Goal: Information Seeking & Learning: Learn about a topic

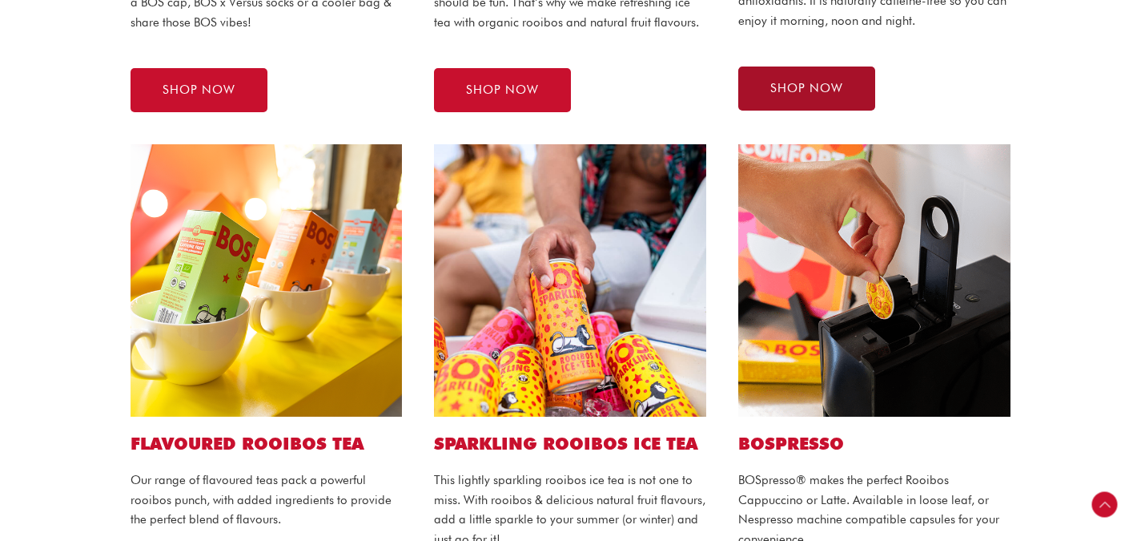
scroll to position [936, 0]
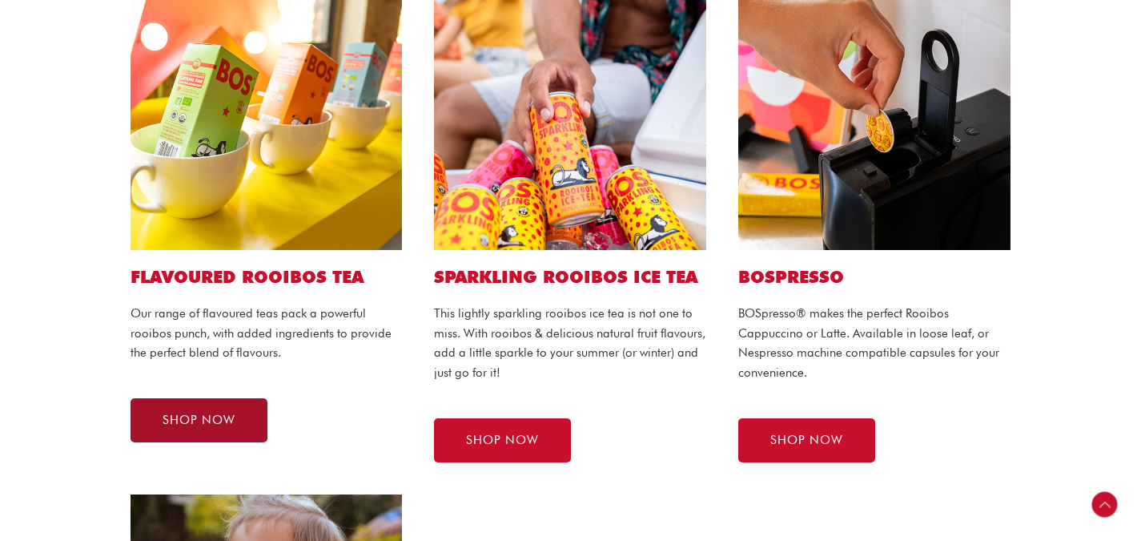
click at [235, 413] on link "SHOP NOW" at bounding box center [199, 420] width 137 height 44
click at [176, 414] on span "SHOP NOW" at bounding box center [199, 420] width 73 height 12
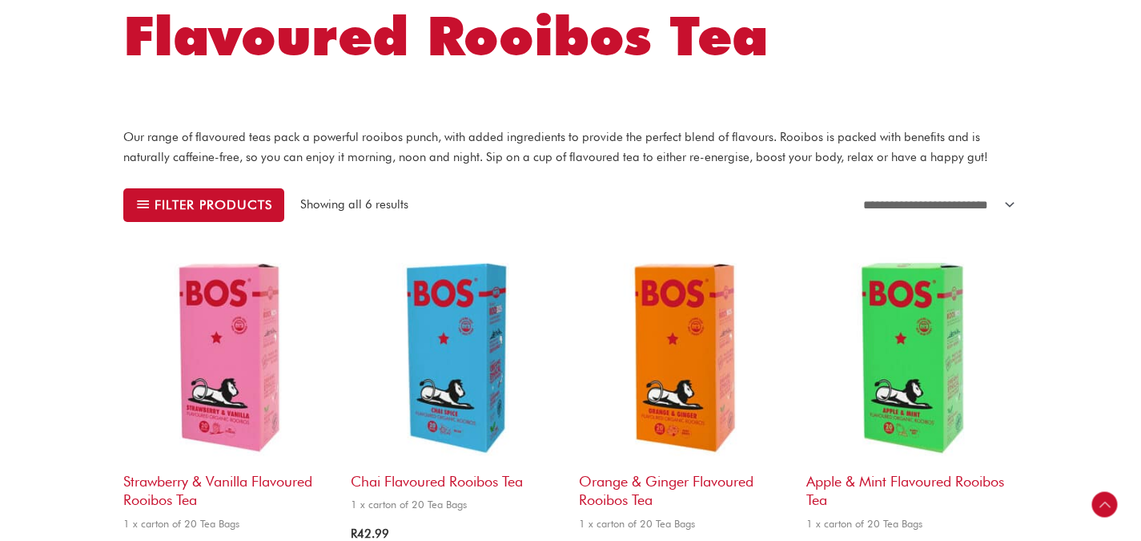
scroll to position [394, 0]
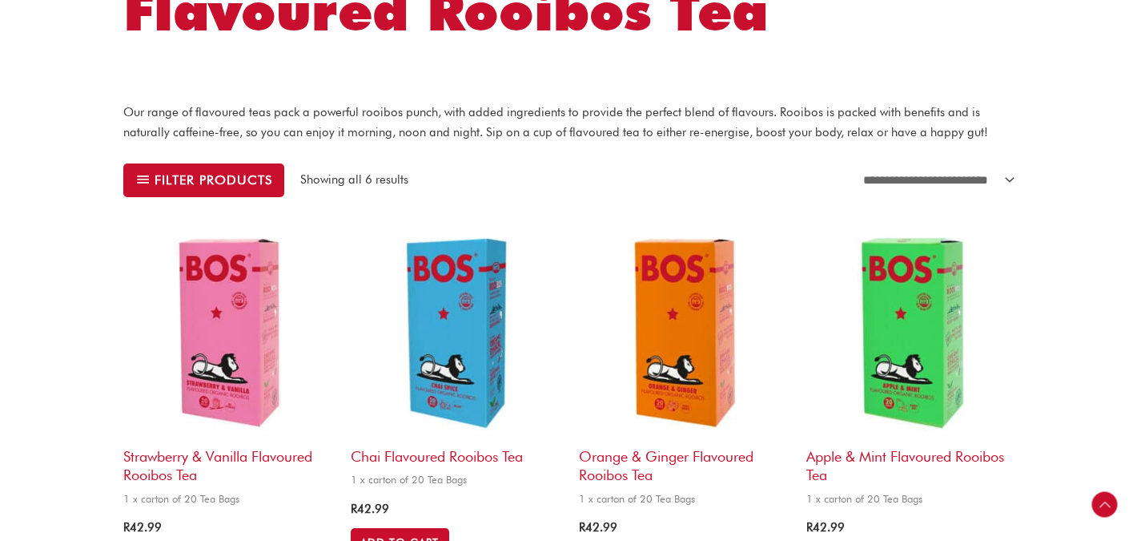
click at [505, 126] on p "Our range of flavoured teas pack a powerful rooibos punch, with added ingredien…" at bounding box center [570, 123] width 895 height 40
click at [855, 195] on select "**********" at bounding box center [936, 180] width 165 height 34
click at [236, 336] on img at bounding box center [228, 332] width 211 height 211
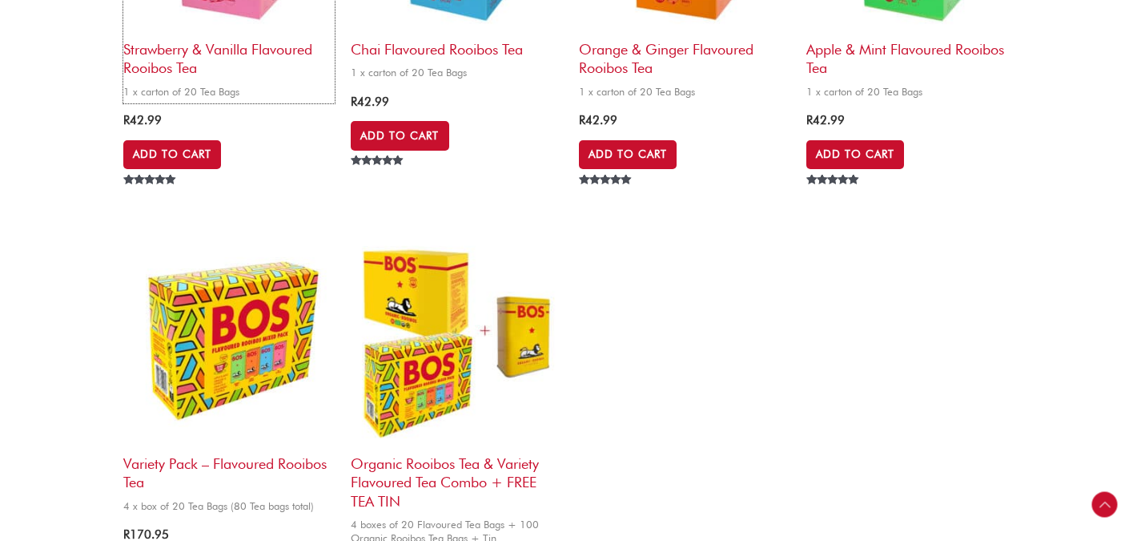
scroll to position [676, 0]
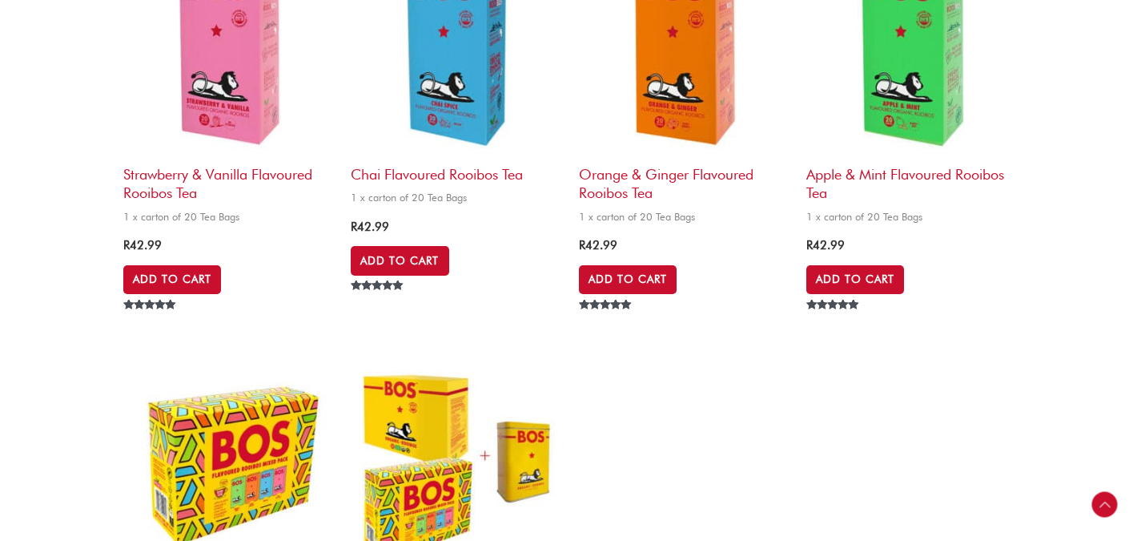
click at [232, 111] on img at bounding box center [228, 50] width 211 height 211
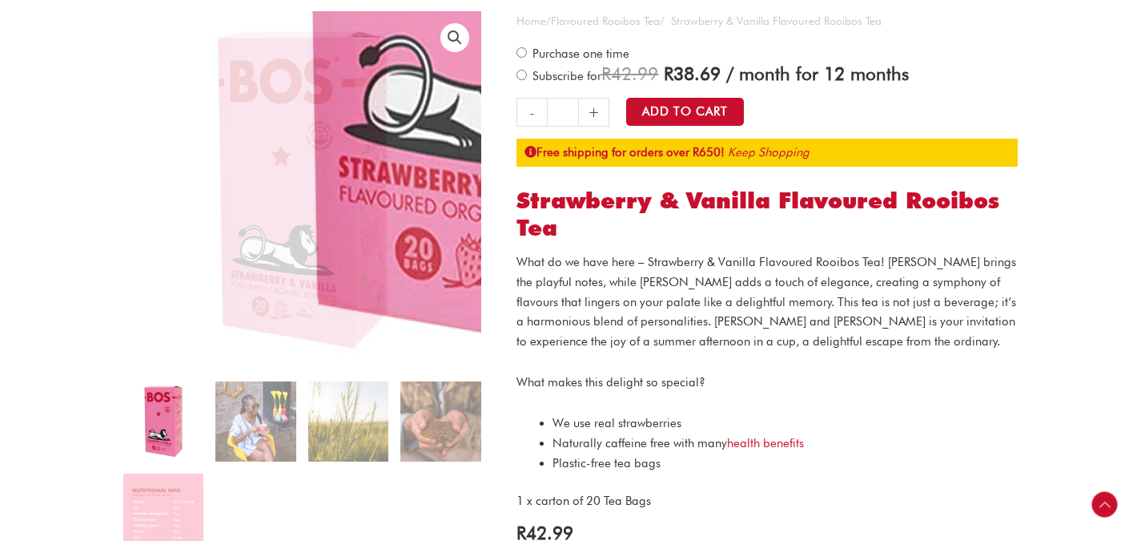
scroll to position [319, 0]
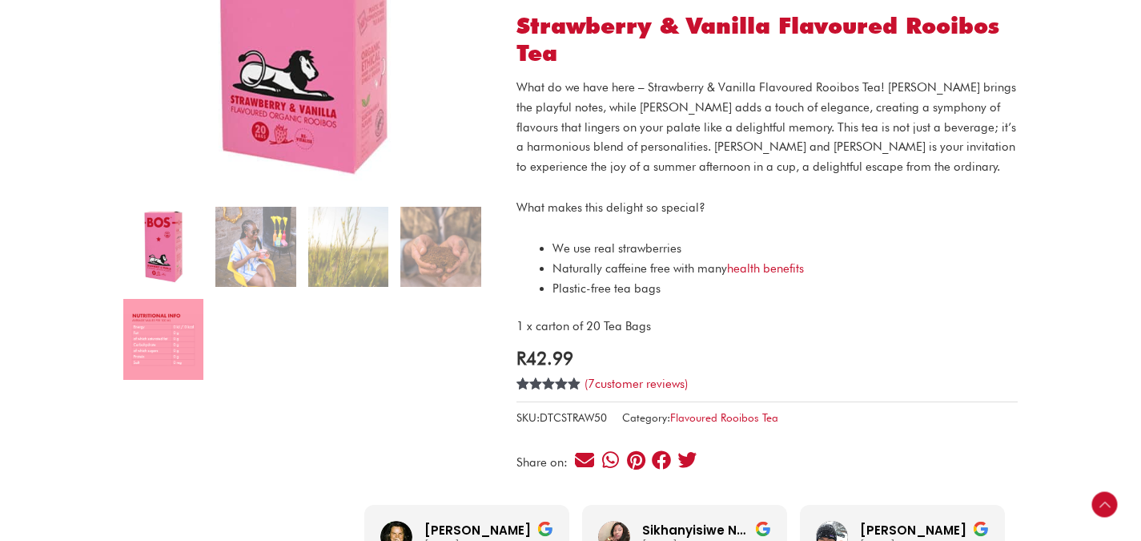
click at [164, 363] on img at bounding box center [163, 339] width 80 height 80
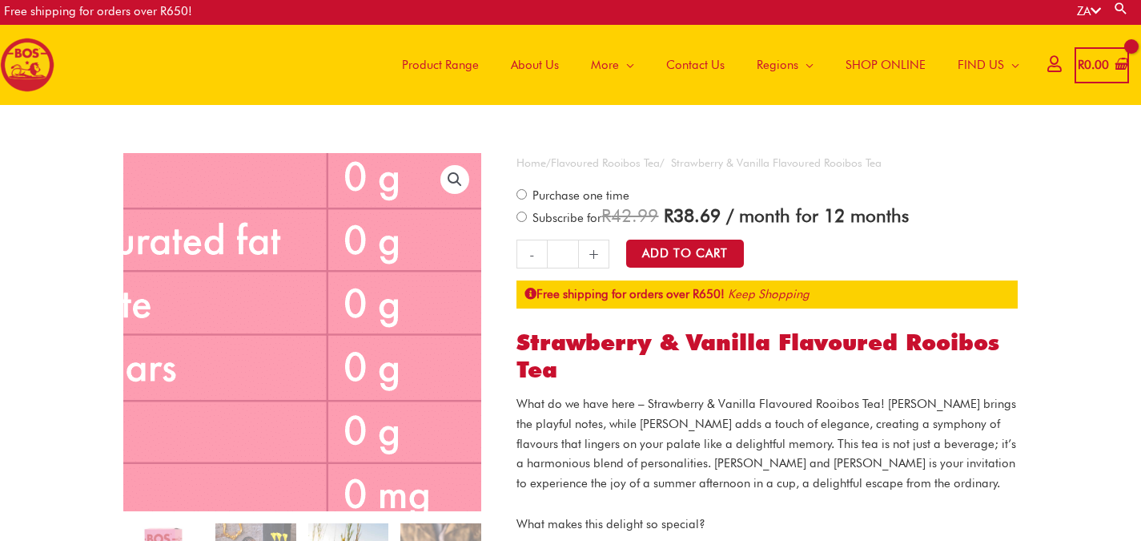
scroll to position [153, 0]
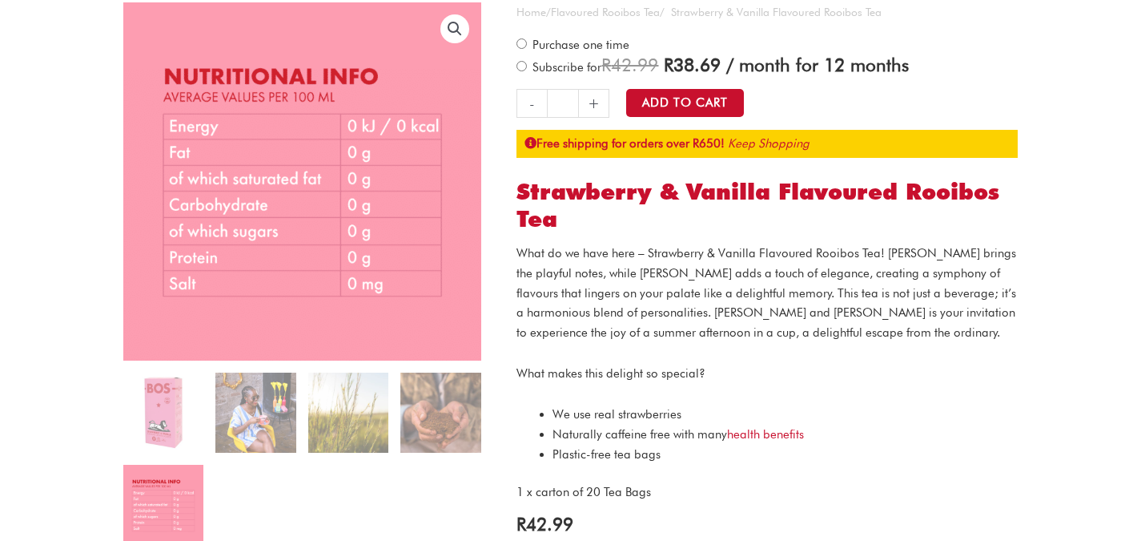
click at [879, 302] on p "What do we have here – Strawberry & Vanilla Flavoured Rooibos Tea! Strawberry b…" at bounding box center [767, 292] width 501 height 99
click at [880, 302] on p "What do we have here – Strawberry & Vanilla Flavoured Rooibos Tea! Strawberry b…" at bounding box center [767, 292] width 501 height 99
click at [1012, 397] on div "What do we have here – Strawberry & Vanilla Flavoured Rooibos Tea! Strawberry b…" at bounding box center [767, 372] width 501 height 259
click at [772, 427] on link "health benefits" at bounding box center [765, 434] width 77 height 14
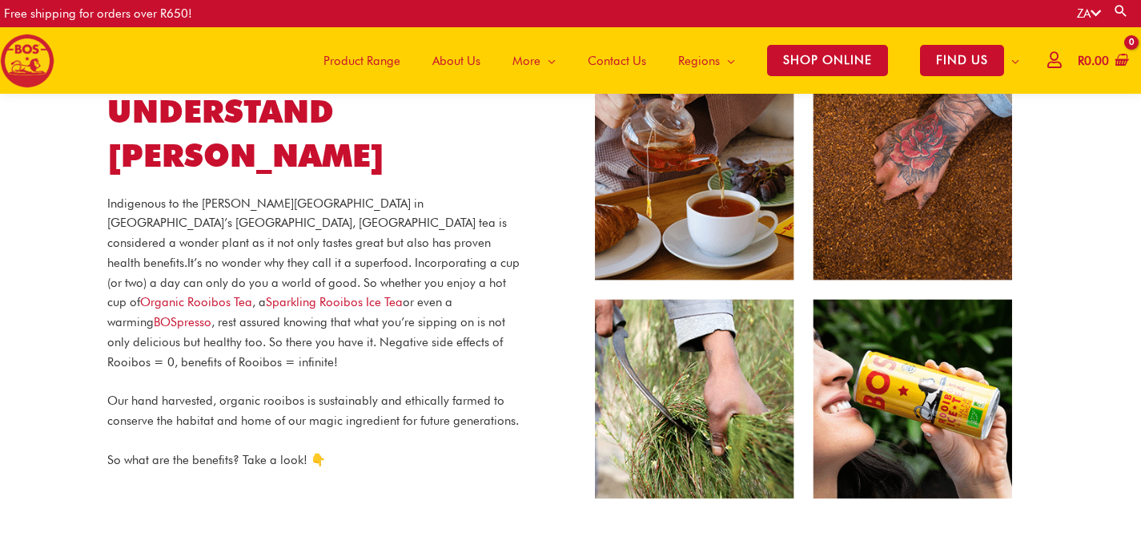
scroll to position [354, 0]
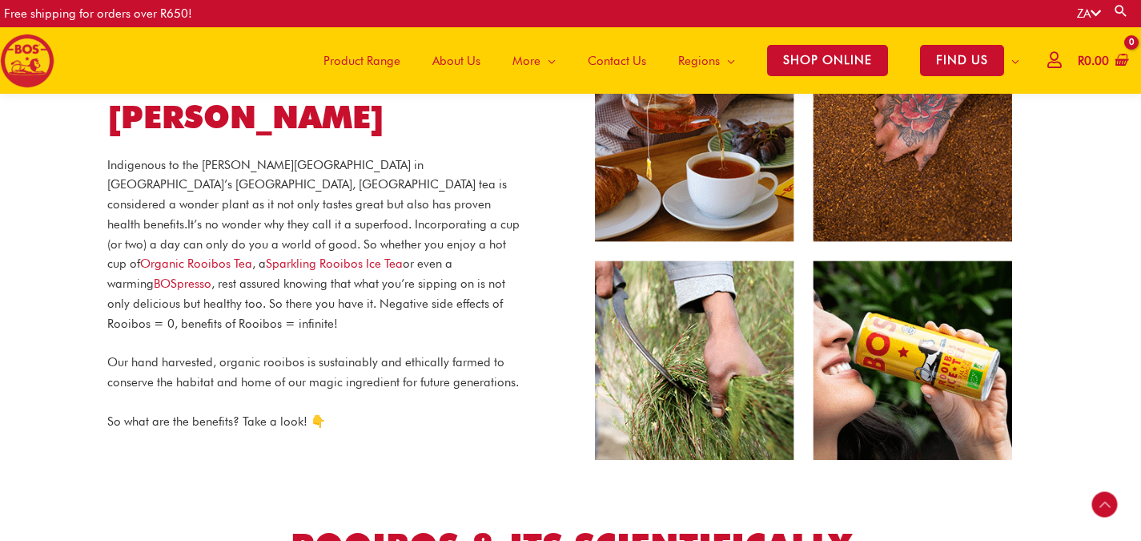
click at [389, 282] on p "Indigenous to the [PERSON_NAME][GEOGRAPHIC_DATA] in [GEOGRAPHIC_DATA]’s [GEOGRA…" at bounding box center [315, 244] width 417 height 179
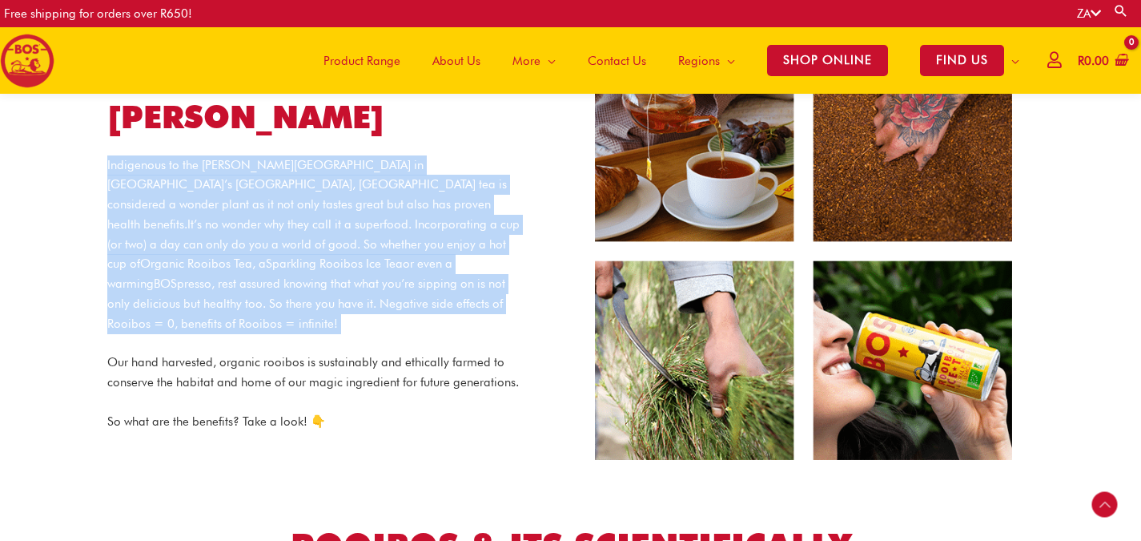
click at [389, 282] on p "Indigenous to the [PERSON_NAME][GEOGRAPHIC_DATA] in [GEOGRAPHIC_DATA]’s [GEOGRA…" at bounding box center [315, 244] width 417 height 179
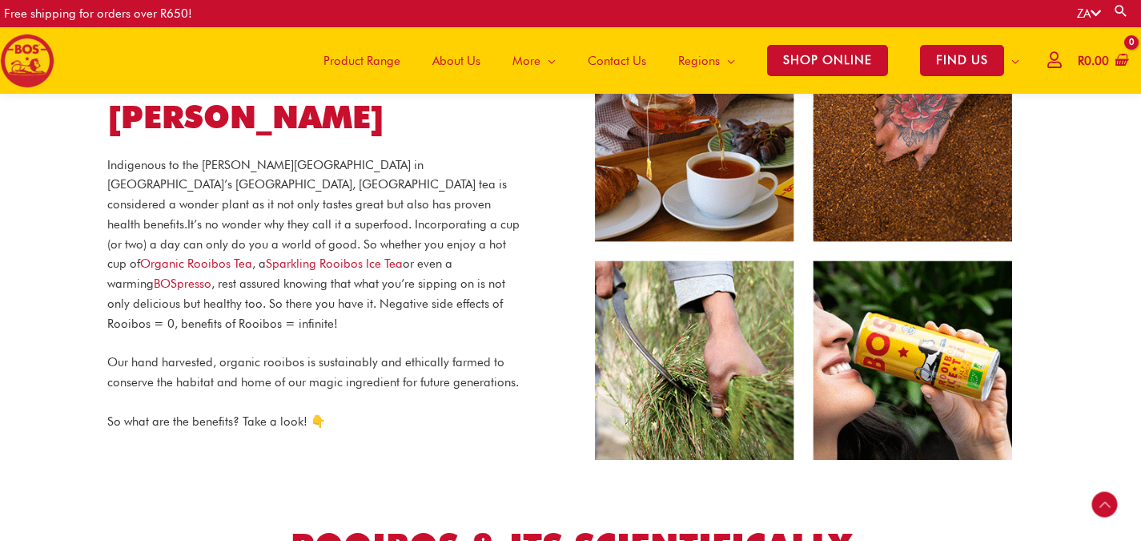
click at [417, 352] on p "Our hand harvested, organic rooibos is sustainably and ethically farmed to cons…" at bounding box center [315, 372] width 417 height 40
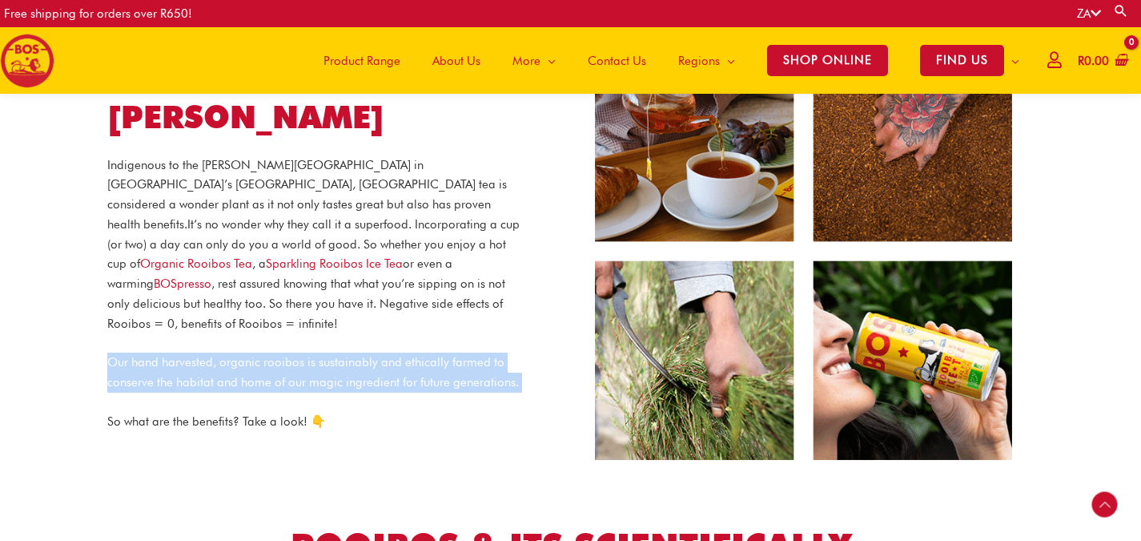
click at [417, 352] on p "Our hand harvested, organic rooibos is sustainably and ethically farmed to cons…" at bounding box center [315, 372] width 417 height 40
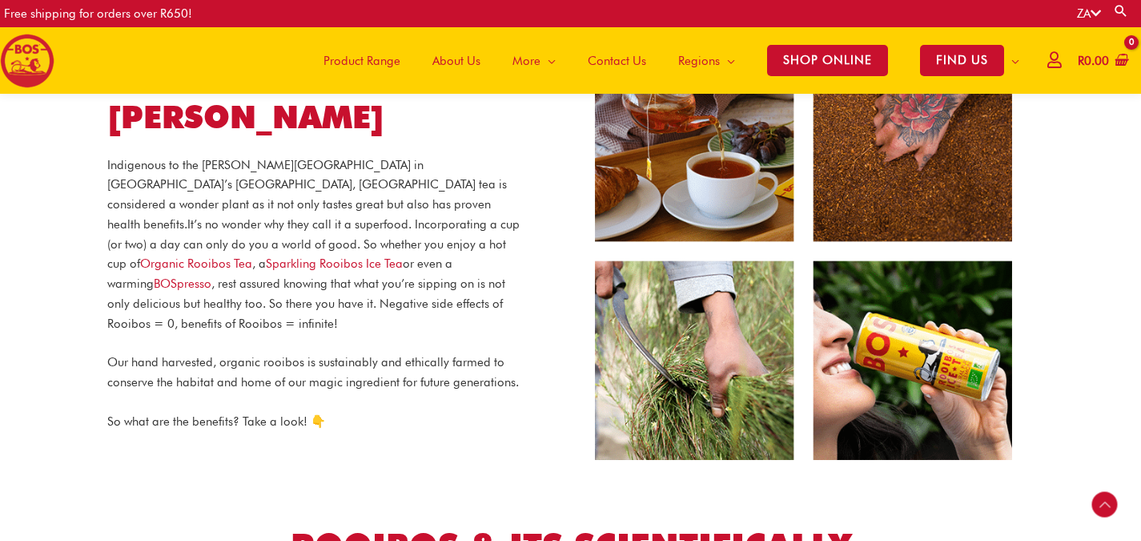
click at [494, 413] on div "Indigenous to the [PERSON_NAME][GEOGRAPHIC_DATA] in [GEOGRAPHIC_DATA]’s [GEOGRA…" at bounding box center [315, 303] width 417 height 296
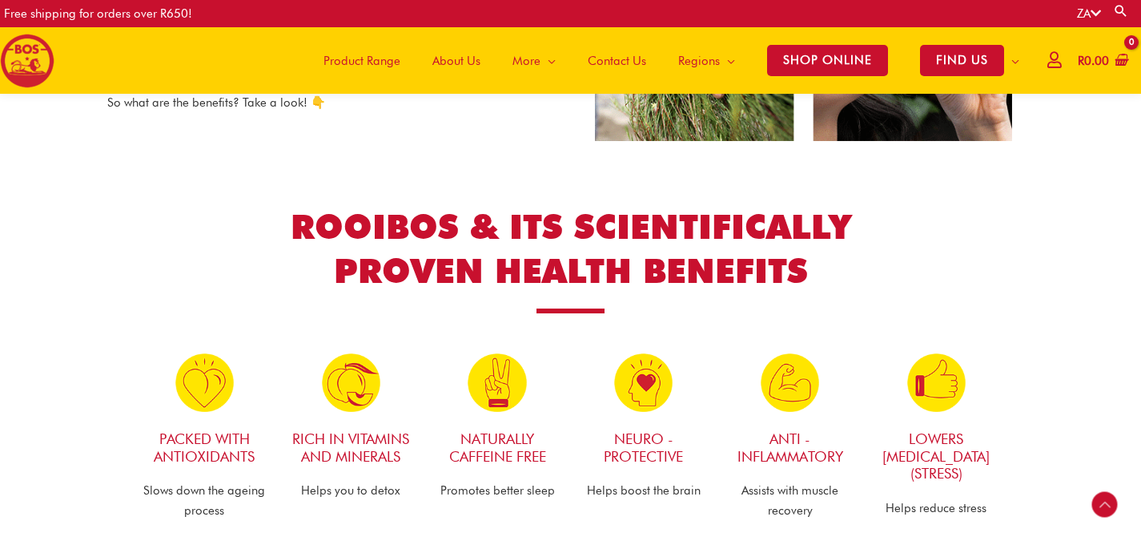
scroll to position [813, 0]
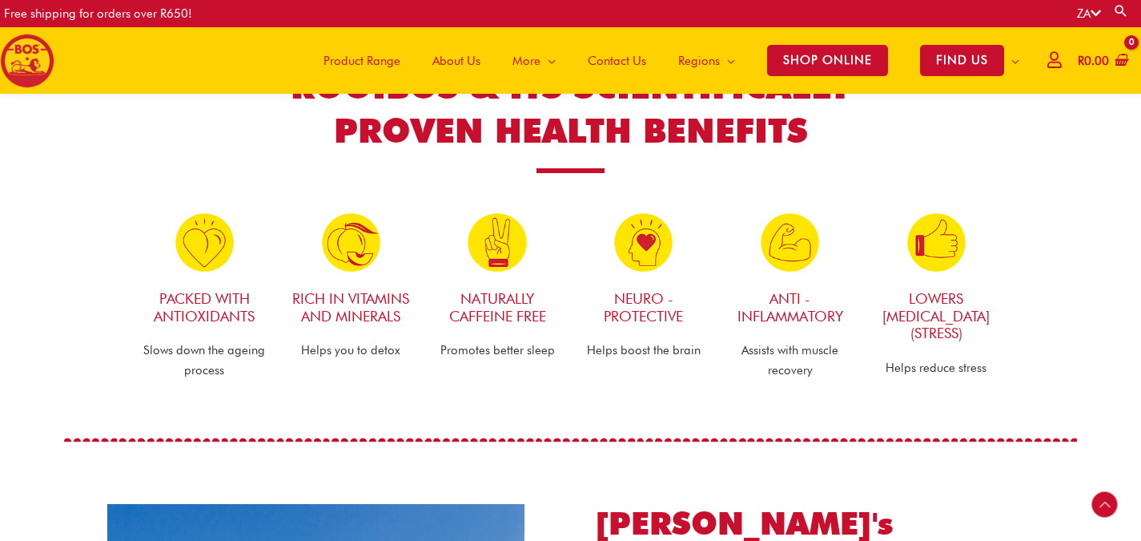
click at [344, 348] on p "Helps you to detox" at bounding box center [351, 350] width 131 height 20
click at [770, 375] on p "Assists with muscle recovery" at bounding box center [790, 360] width 131 height 40
click at [783, 347] on p "Assists with muscle recovery" at bounding box center [790, 360] width 131 height 40
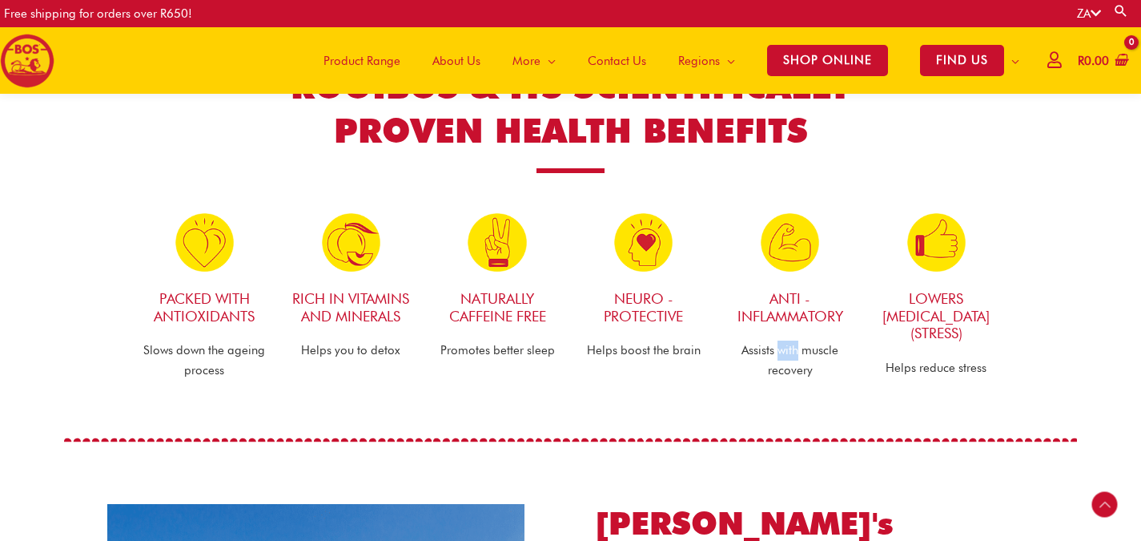
click at [783, 347] on p "Assists with muscle recovery" at bounding box center [790, 360] width 131 height 40
click at [982, 395] on div "ROOIBOS & ITS SCIENTIFICALLY PROVEN HEALTH BENEFITS Packed with Antioxidants Sl…" at bounding box center [570, 223] width 895 height 348
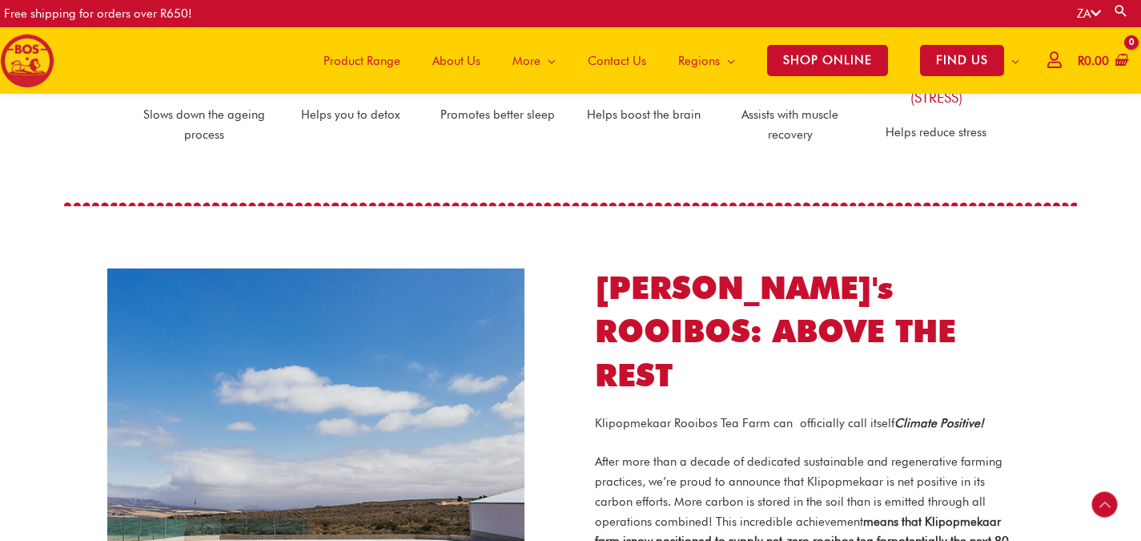
scroll to position [1314, 0]
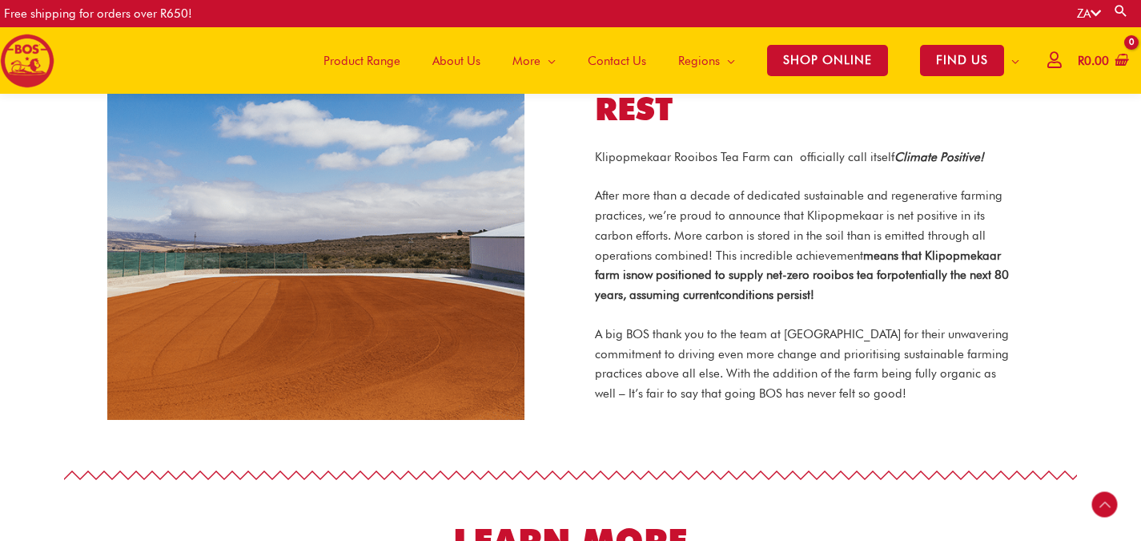
click at [742, 340] on p "A big BOS thank you to the team at Klipopmekaar for their unwavering commitment…" at bounding box center [803, 363] width 417 height 79
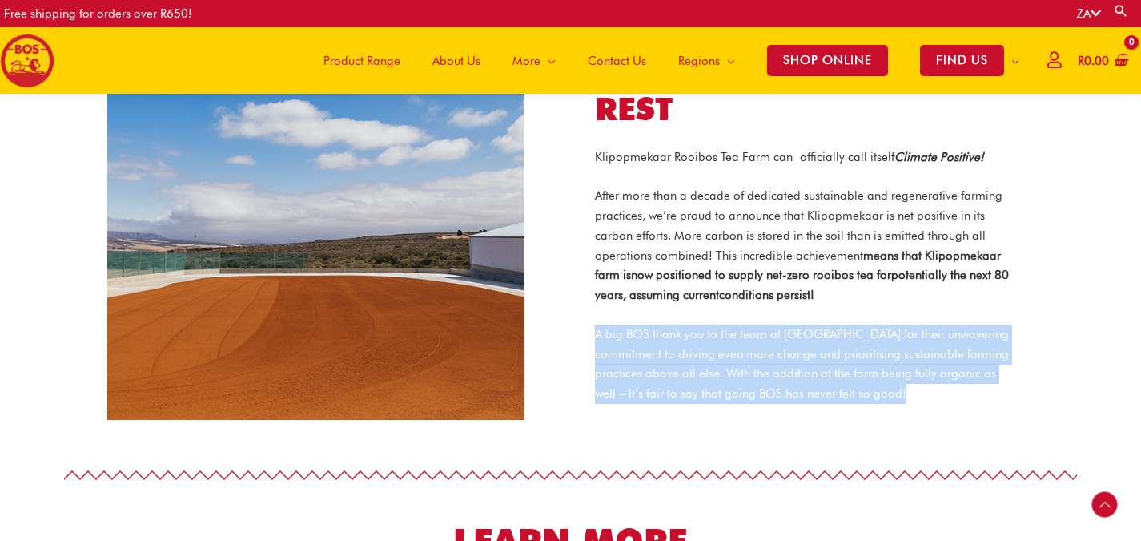
click at [742, 340] on p "A big BOS thank you to the team at Klipopmekaar for their unwavering commitment…" at bounding box center [803, 363] width 417 height 79
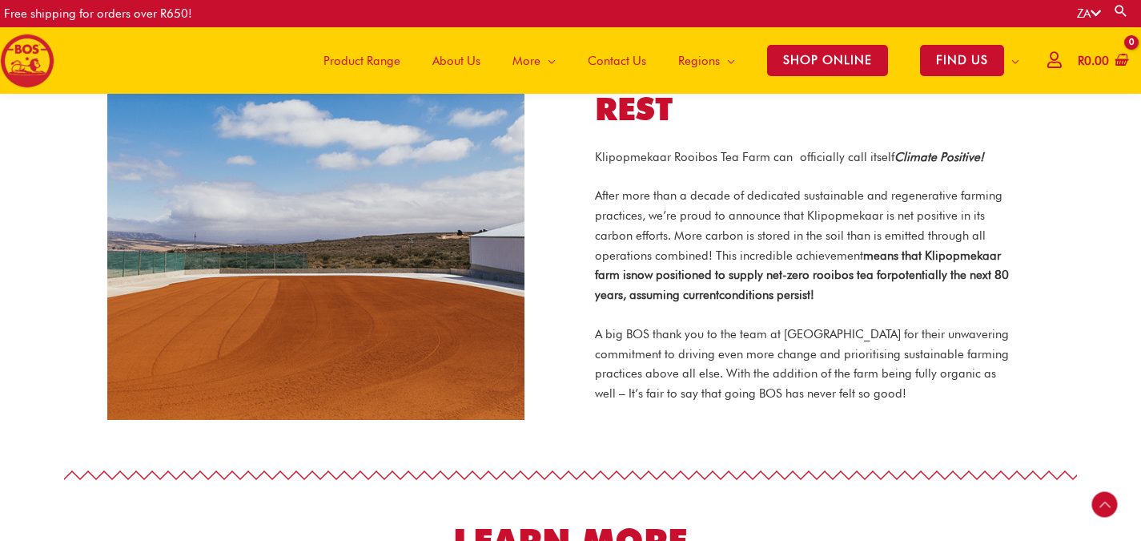
click at [952, 389] on div "Klipopmekaar Rooibos Tea Farm can officially call itself Climate Positive! Afte…" at bounding box center [803, 285] width 417 height 276
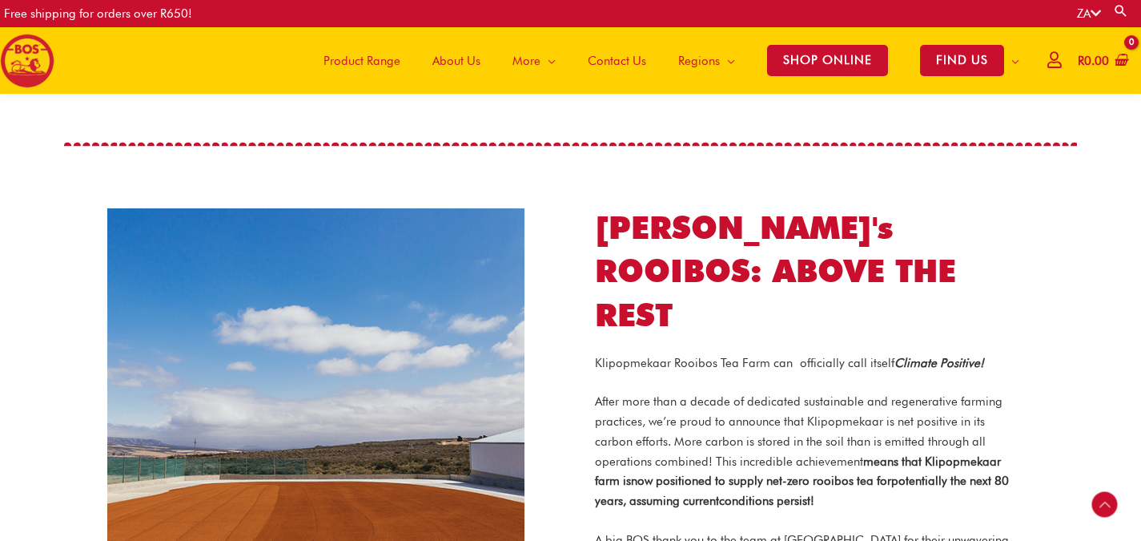
scroll to position [1397, 0]
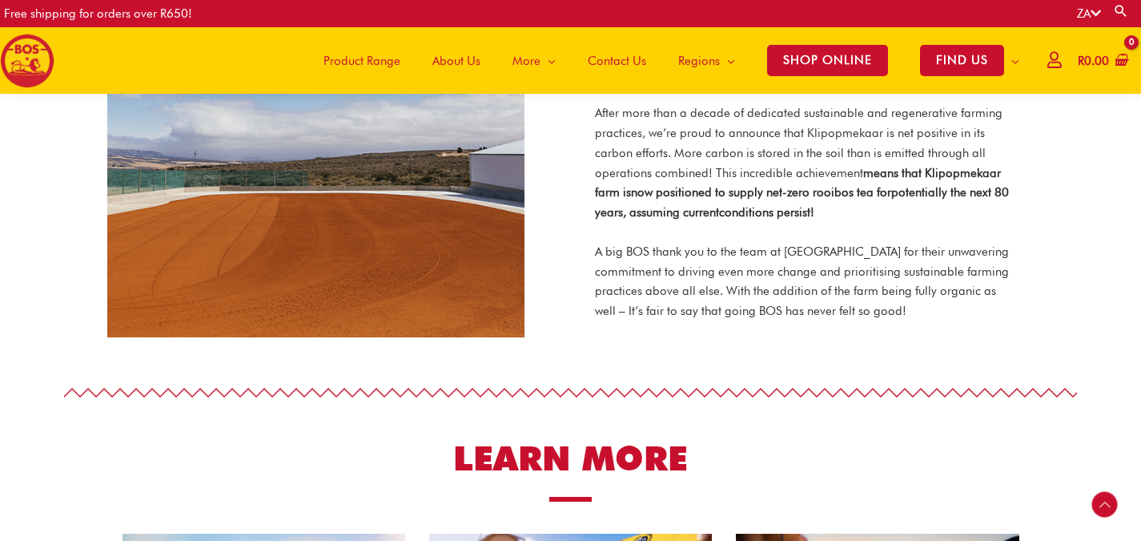
click at [808, 185] on b "now positioned to supply net-zero rooibos tea for" at bounding box center [761, 192] width 260 height 14
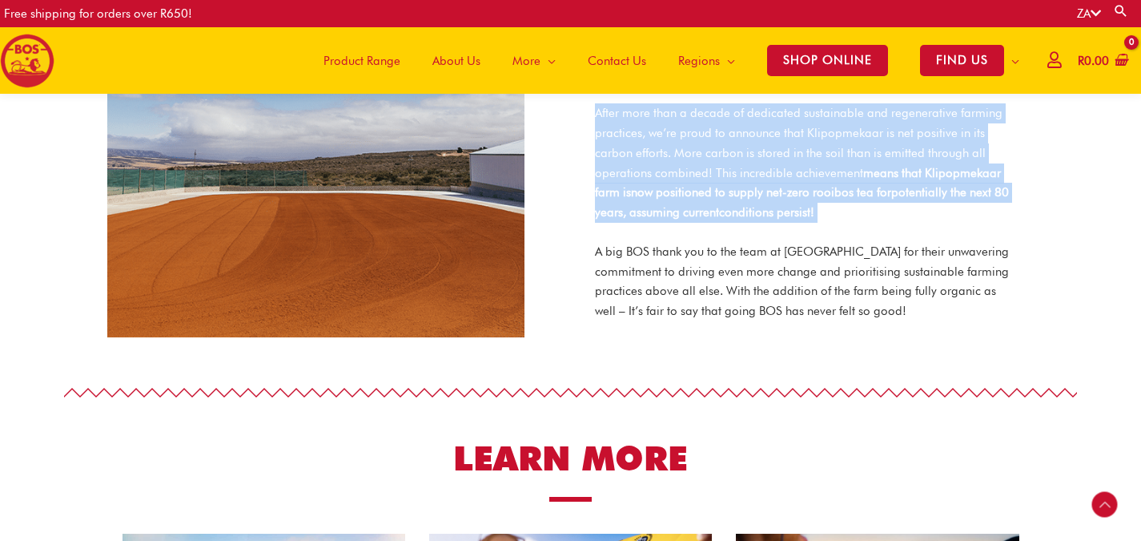
click at [808, 185] on b "now positioned to supply net-zero rooibos tea for" at bounding box center [761, 192] width 260 height 14
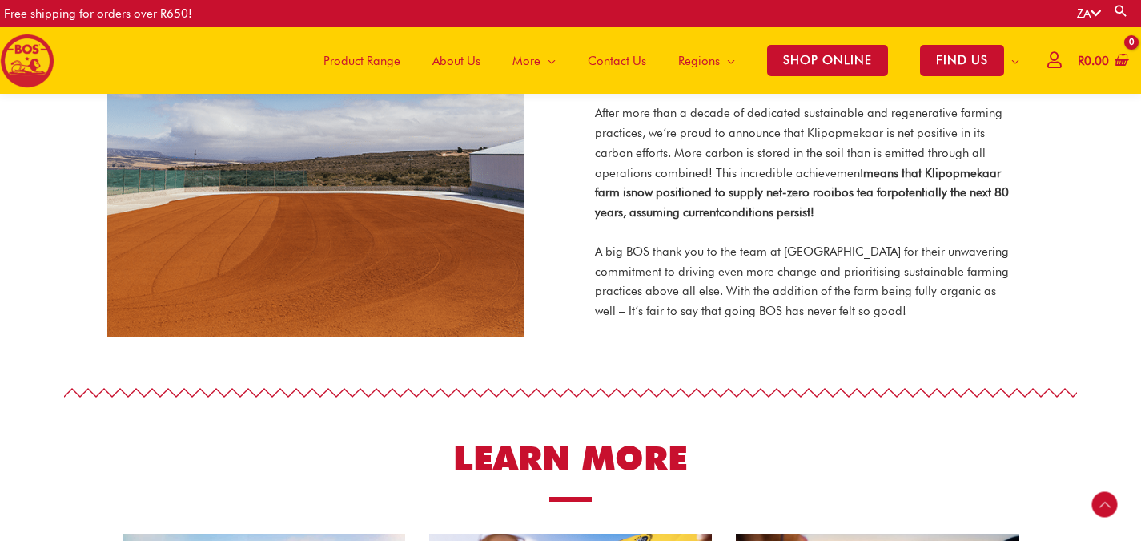
click at [843, 242] on p "A big BOS thank you to the team at Klipopmekaar for their unwavering commitment…" at bounding box center [803, 281] width 417 height 79
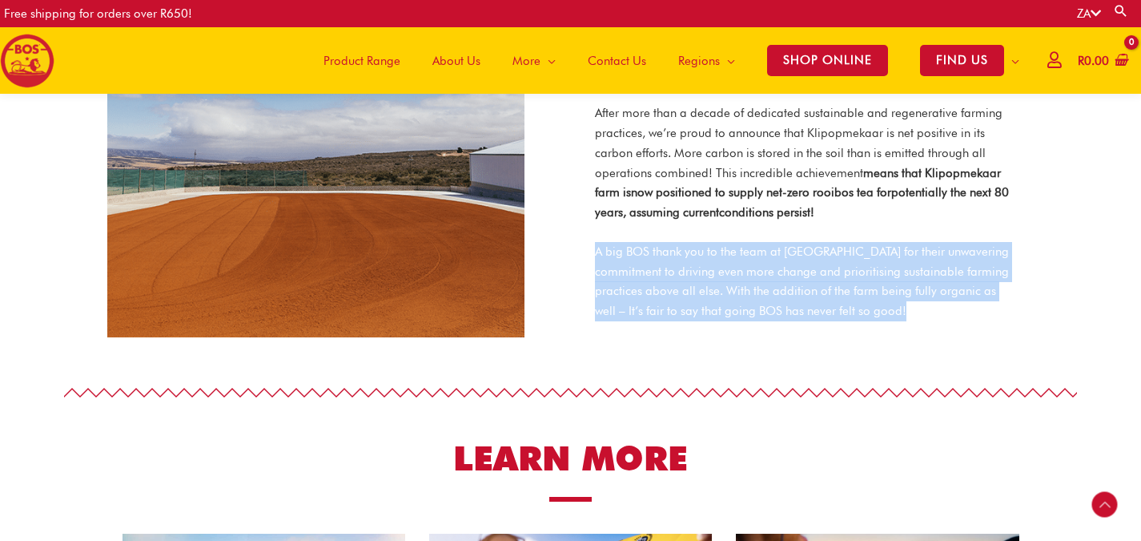
click at [843, 242] on p "A big BOS thank you to the team at Klipopmekaar for their unwavering commitment…" at bounding box center [803, 281] width 417 height 79
click at [1028, 331] on div "BOS's ROOIBOS: ABOVE THE REST Klipopmekaar Rooibos Tea Farm can officially call…" at bounding box center [803, 128] width 465 height 471
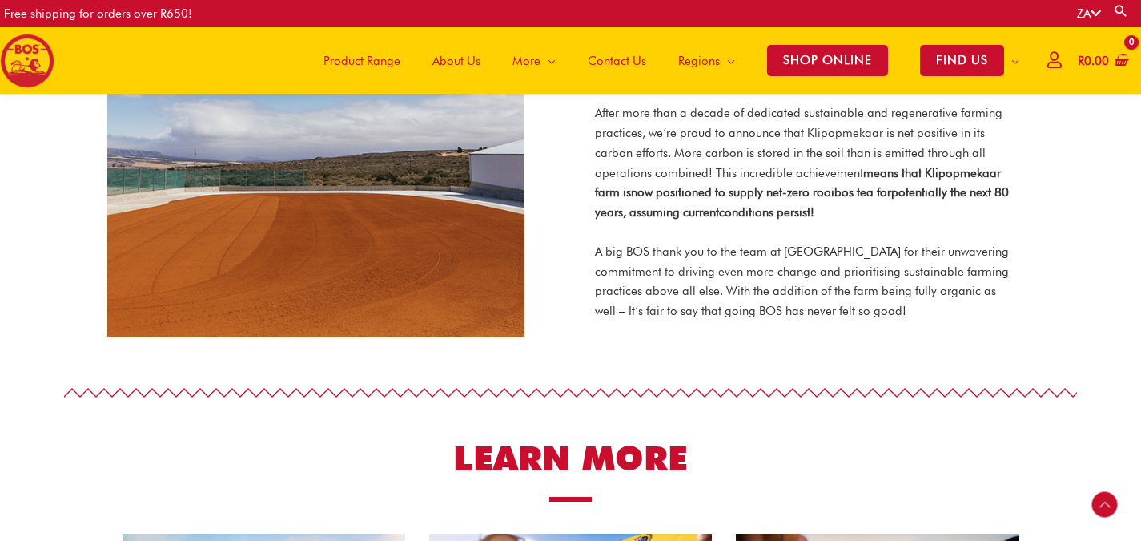
scroll to position [1712, 0]
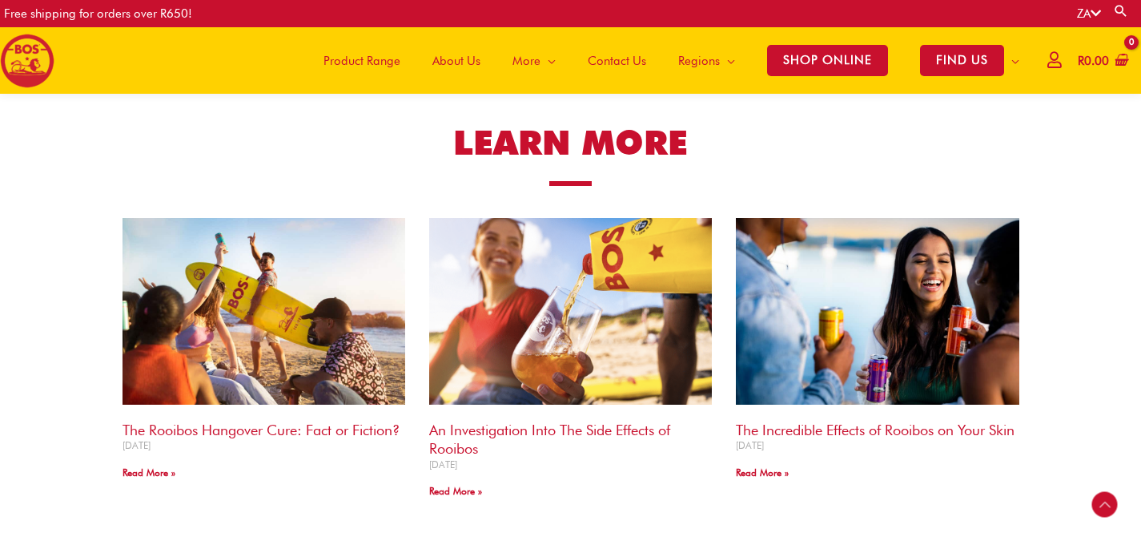
click at [324, 411] on article "The Rooibos Hangover Cure: Fact or Fiction? 9 January 2025 Read More »" at bounding box center [264, 360] width 283 height 284
click at [327, 421] on link "The Rooibos Hangover Cure: Fact or Fiction?" at bounding box center [261, 429] width 277 height 17
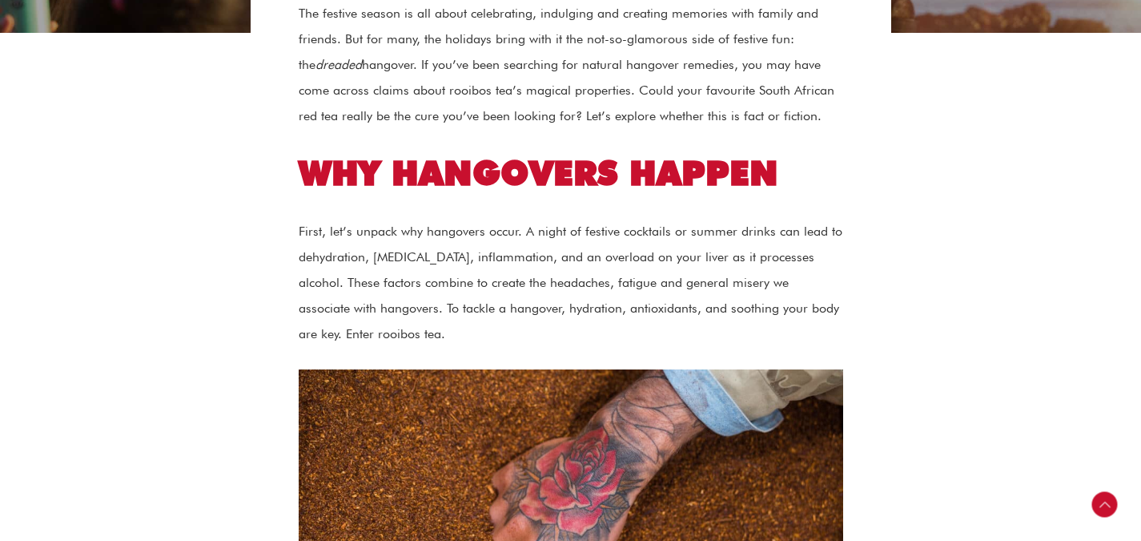
scroll to position [481, 0]
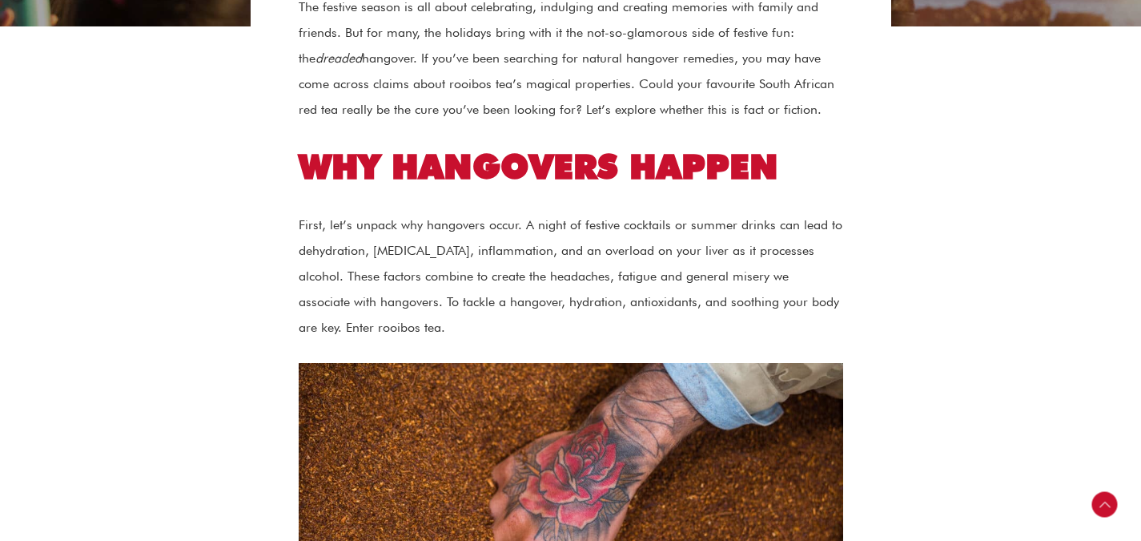
click at [643, 290] on p "First, let’s unpack why hangovers occur. A night of festive cocktails or summer…" at bounding box center [571, 276] width 545 height 128
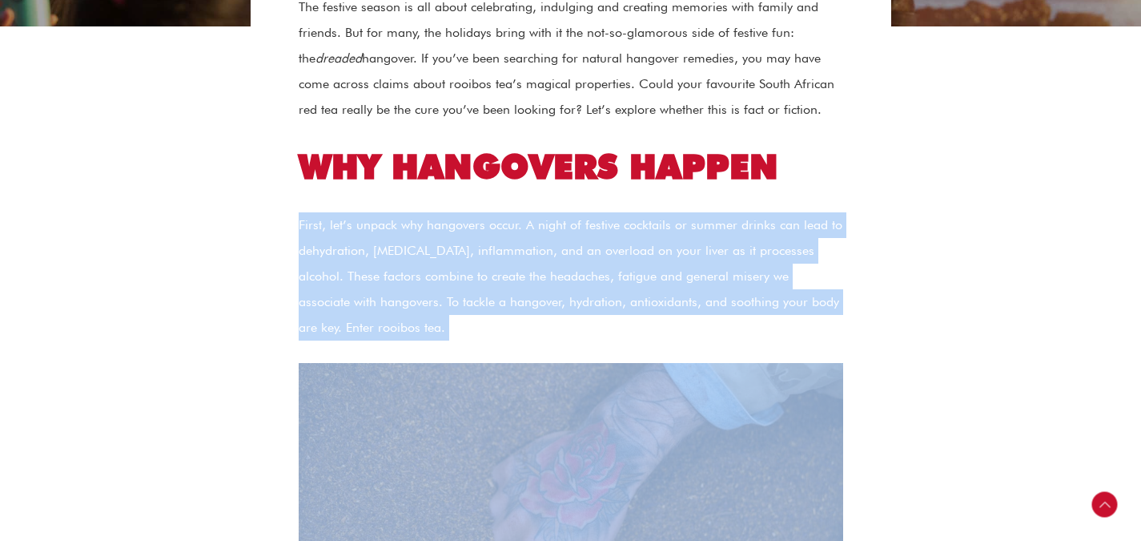
click at [643, 290] on p "First, let’s unpack why hangovers occur. A night of festive cocktails or summer…" at bounding box center [571, 276] width 545 height 128
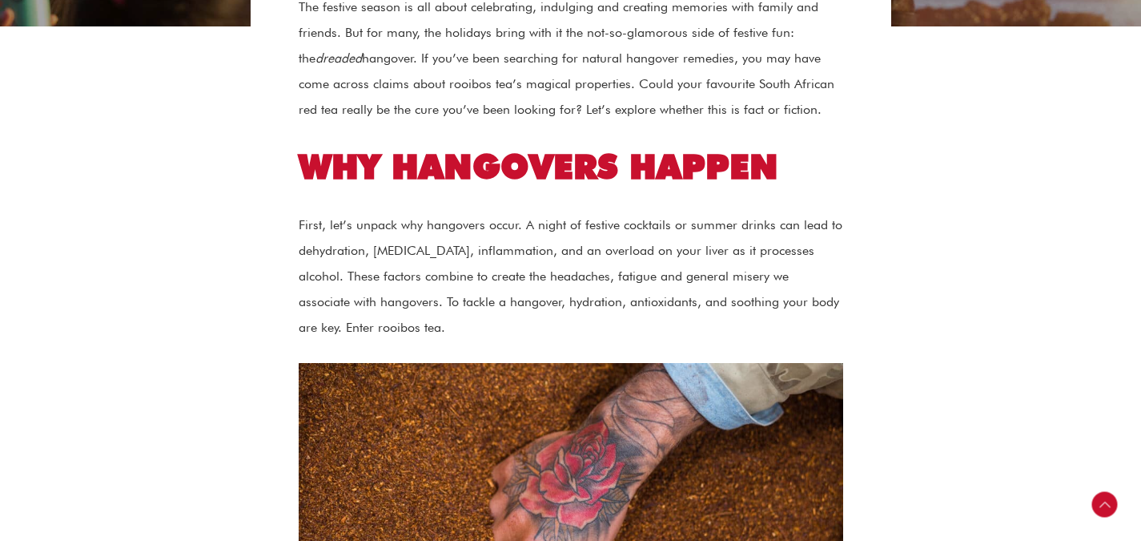
click at [739, 247] on p "First, let’s unpack why hangovers occur. A night of festive cocktails or summer…" at bounding box center [571, 276] width 545 height 128
click at [740, 247] on p "First, let’s unpack why hangovers occur. A night of festive cocktails or summer…" at bounding box center [571, 276] width 545 height 128
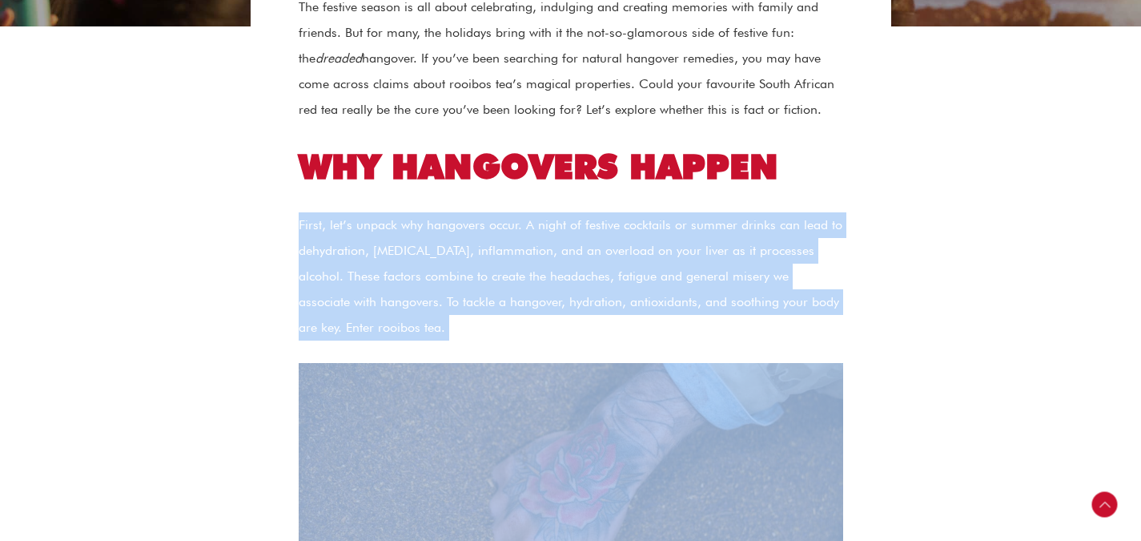
click at [740, 247] on p "First, let’s unpack why hangovers occur. A night of festive cocktails or summer…" at bounding box center [571, 276] width 545 height 128
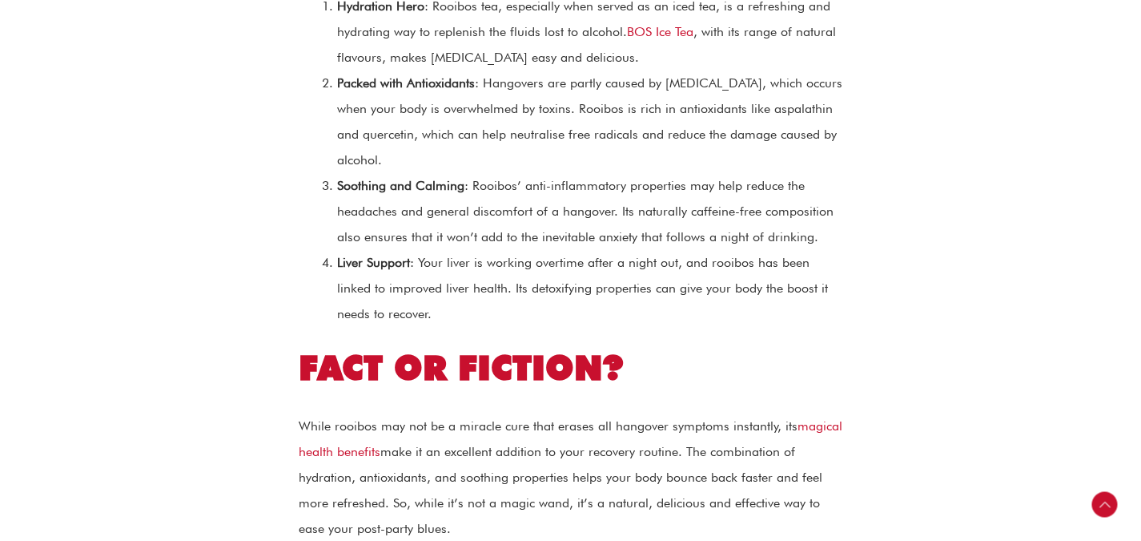
scroll to position [1502, 0]
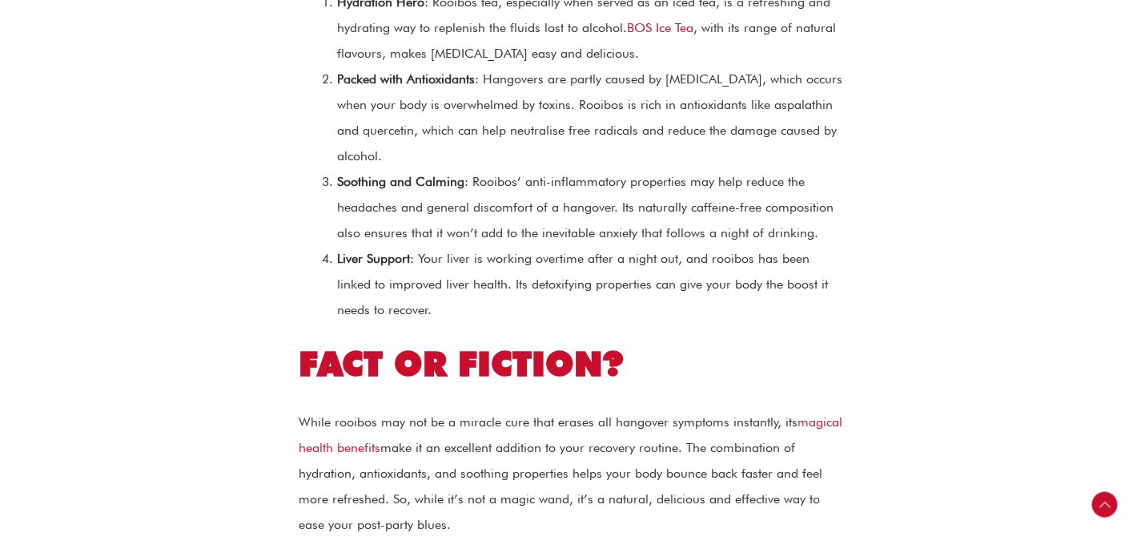
click at [622, 219] on li "Soothing and Calming : Rooibos’ anti-inflammatory properties may help reduce th…" at bounding box center [590, 207] width 506 height 77
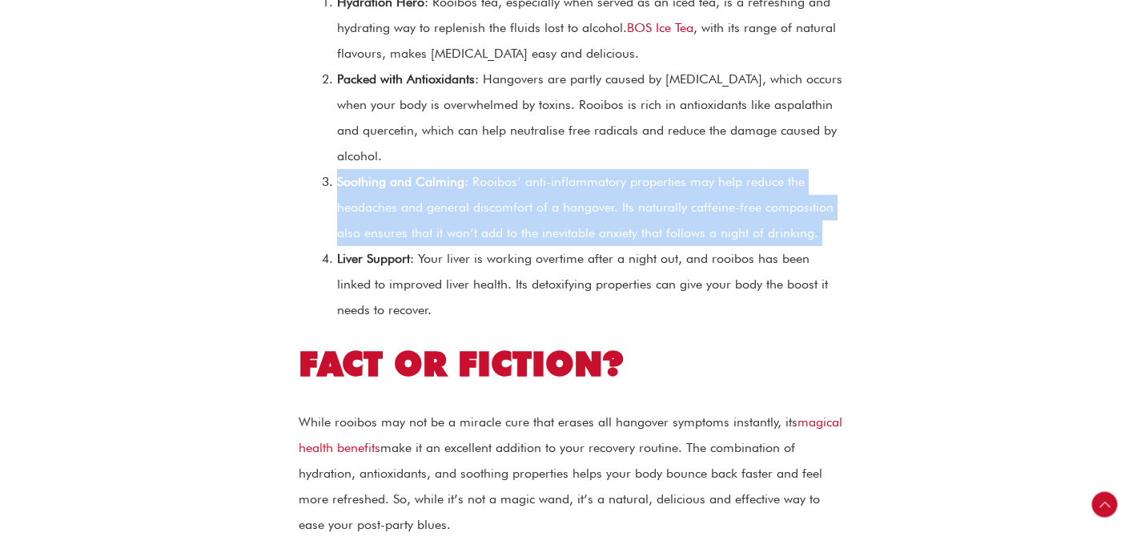
click at [622, 219] on li "Soothing and Calming : Rooibos’ anti-inflammatory properties may help reduce th…" at bounding box center [590, 207] width 506 height 77
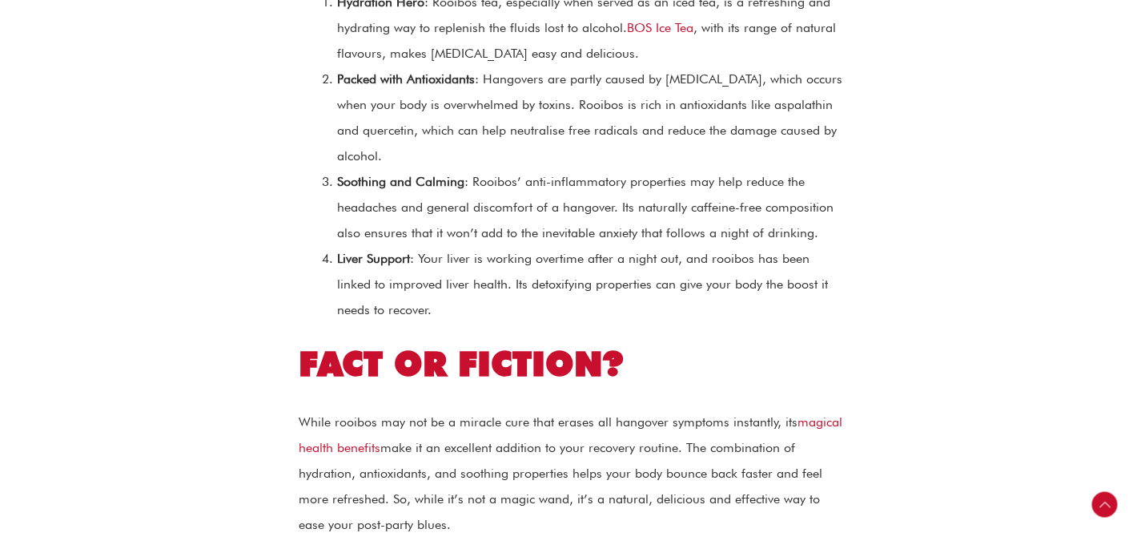
click at [676, 280] on li "Liver Support : Your liver is working overtime after a night out, and rooibos h…" at bounding box center [590, 284] width 506 height 77
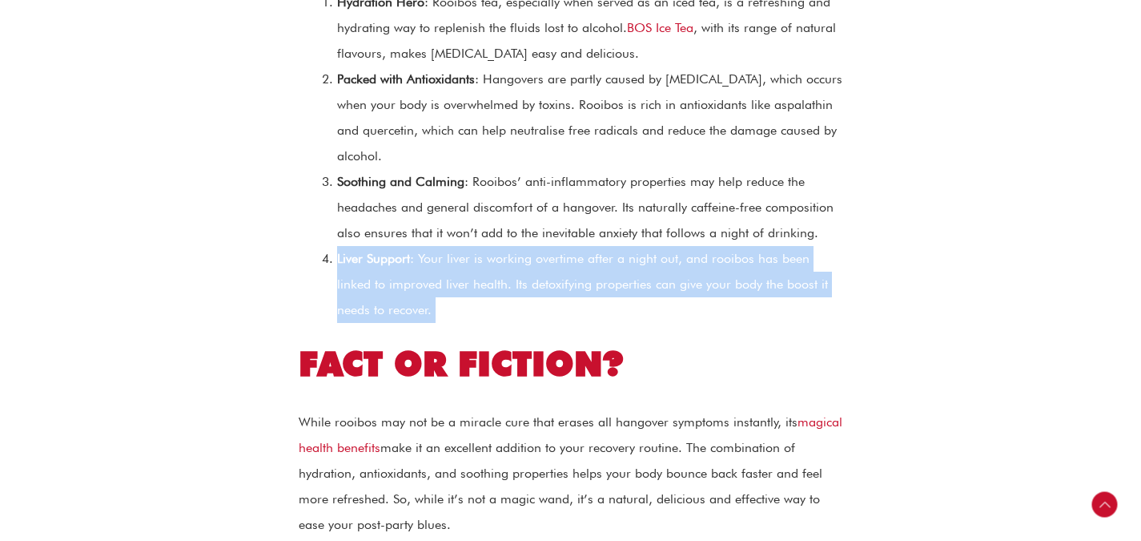
click at [676, 280] on li "Liver Support : Your liver is working overtime after a night out, and rooibos h…" at bounding box center [590, 284] width 506 height 77
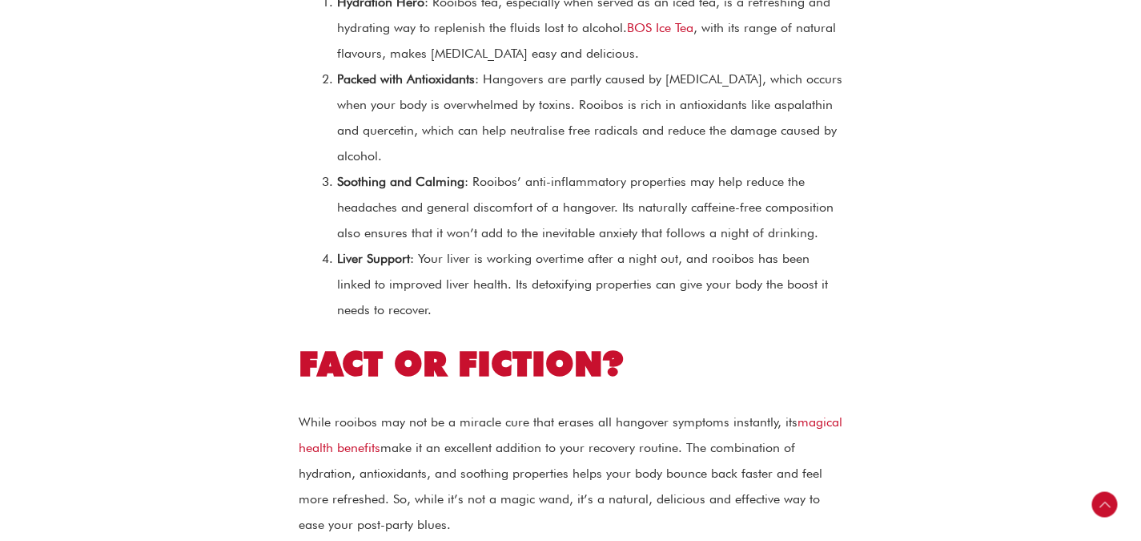
click at [675, 131] on li "Packed with Antioxidants : Hangovers are partly caused by [MEDICAL_DATA], which…" at bounding box center [590, 117] width 506 height 103
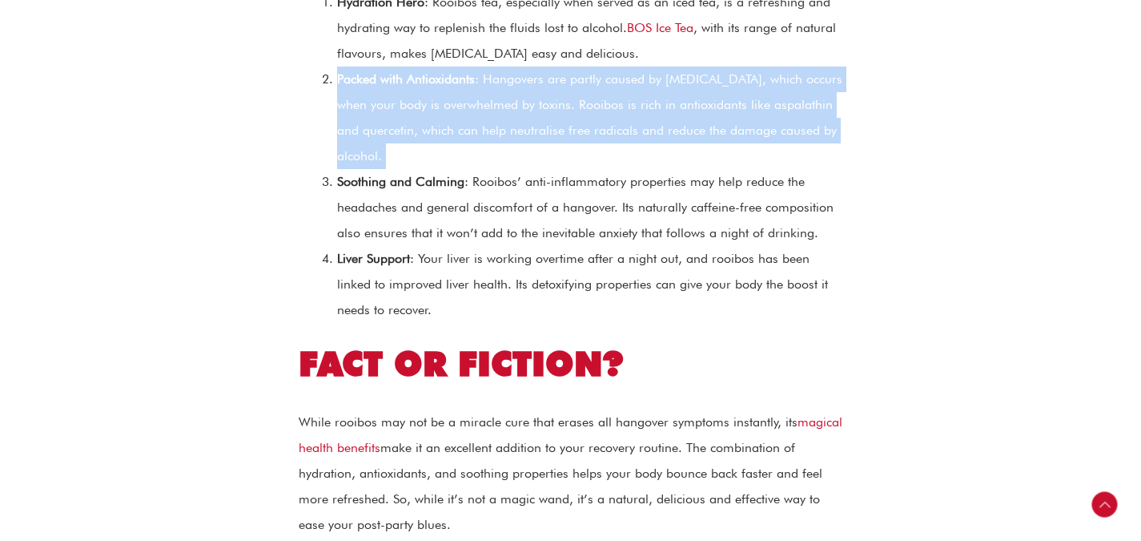
click at [675, 131] on li "Packed with Antioxidants : Hangovers are partly caused by [MEDICAL_DATA], which…" at bounding box center [590, 117] width 506 height 103
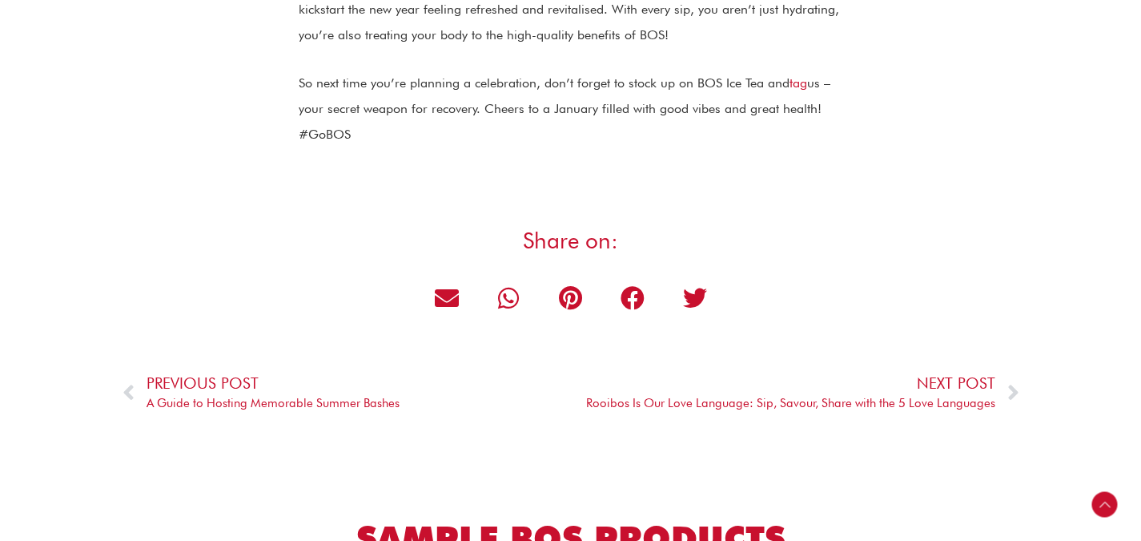
scroll to position [2216, 0]
